Goal: Task Accomplishment & Management: Manage account settings

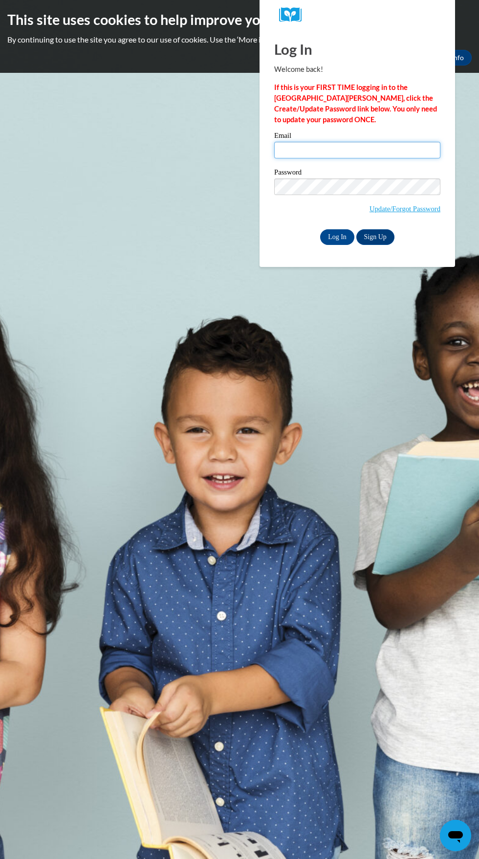
click at [312, 150] on input "Email" at bounding box center [357, 150] width 166 height 17
click at [298, 147] on input "Email" at bounding box center [357, 150] width 166 height 17
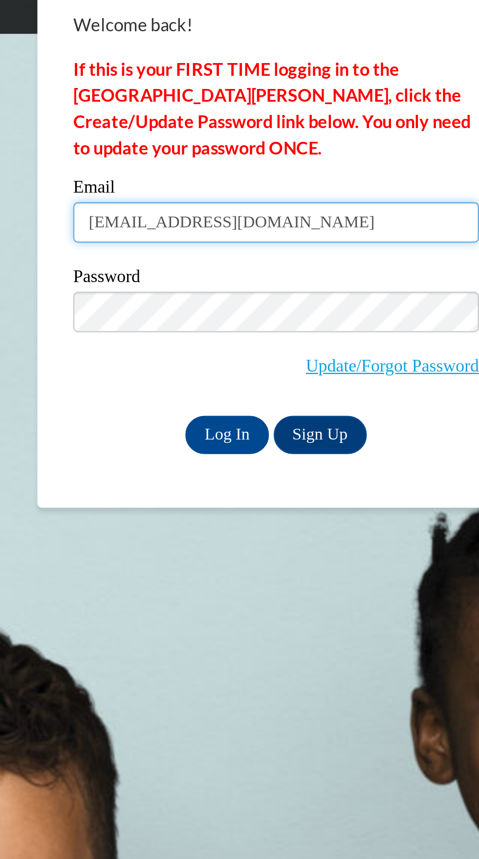
type input "[EMAIL_ADDRESS][DOMAIN_NAME]"
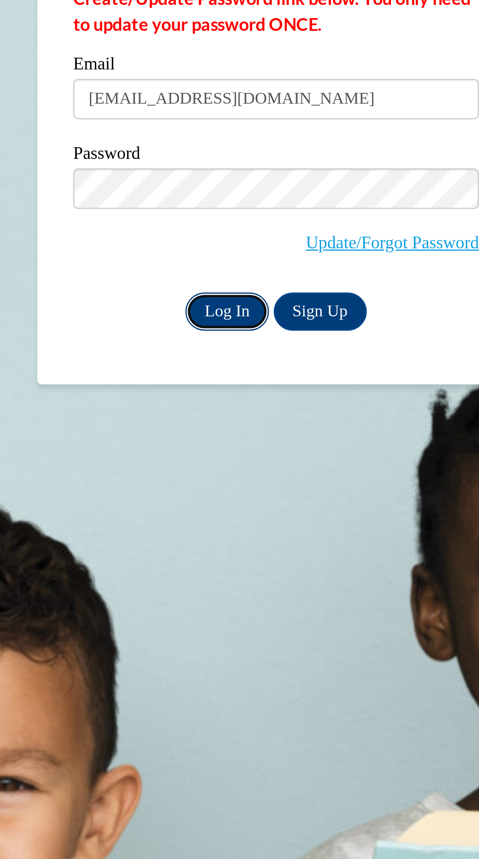
click at [326, 240] on input "Log In" at bounding box center [337, 237] width 34 height 16
